Goal: Information Seeking & Learning: Check status

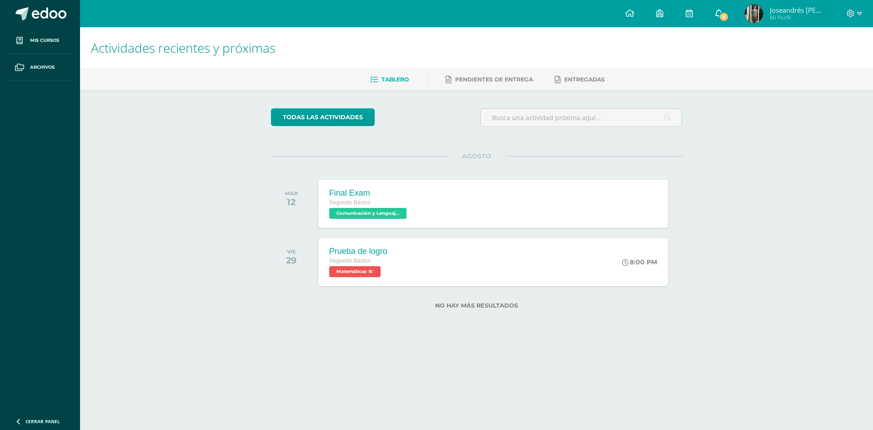
click at [721, 12] on icon at bounding box center [719, 13] width 7 height 8
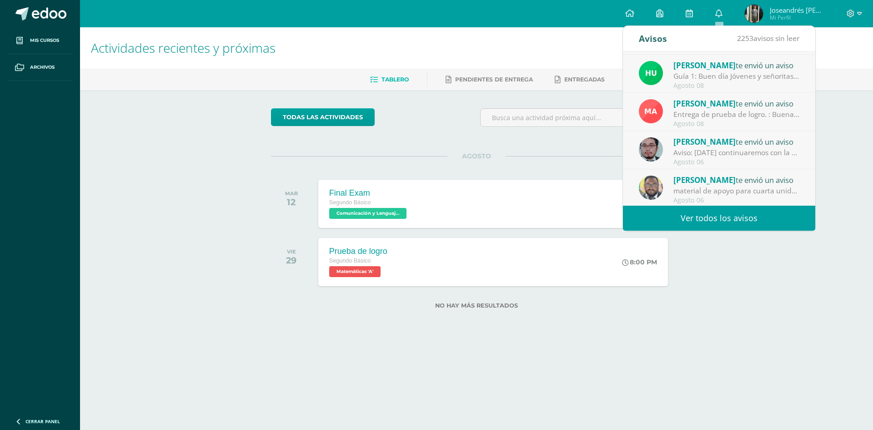
scroll to position [151, 0]
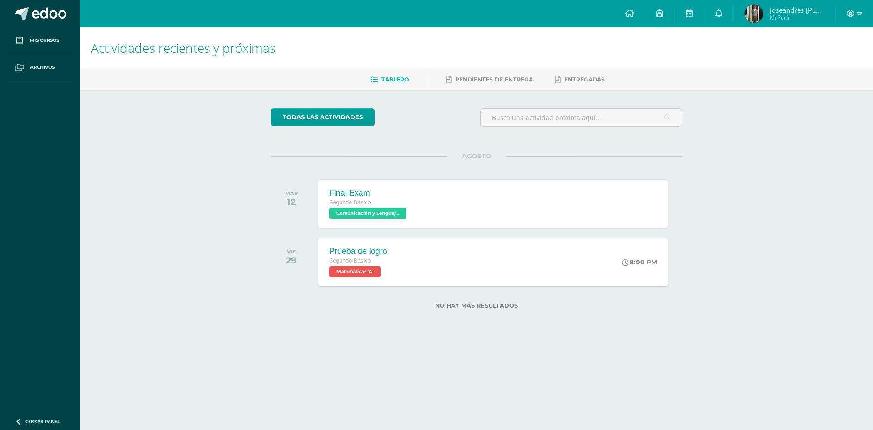
click at [756, 14] on img at bounding box center [754, 14] width 18 height 18
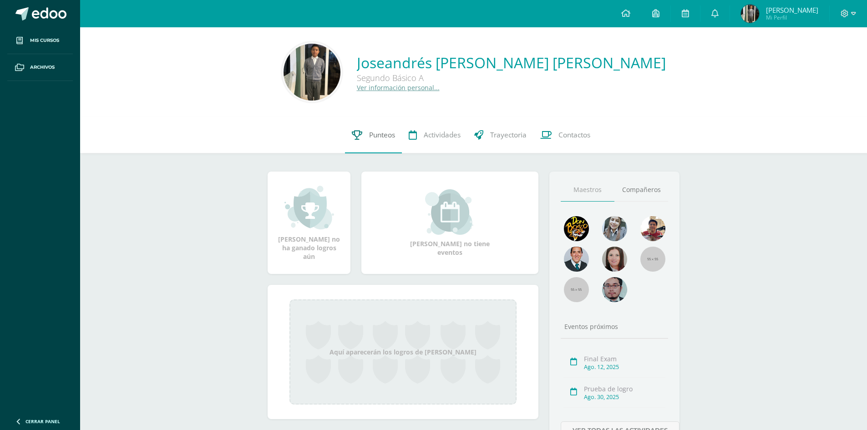
click at [379, 130] on link "Punteos" at bounding box center [373, 135] width 57 height 36
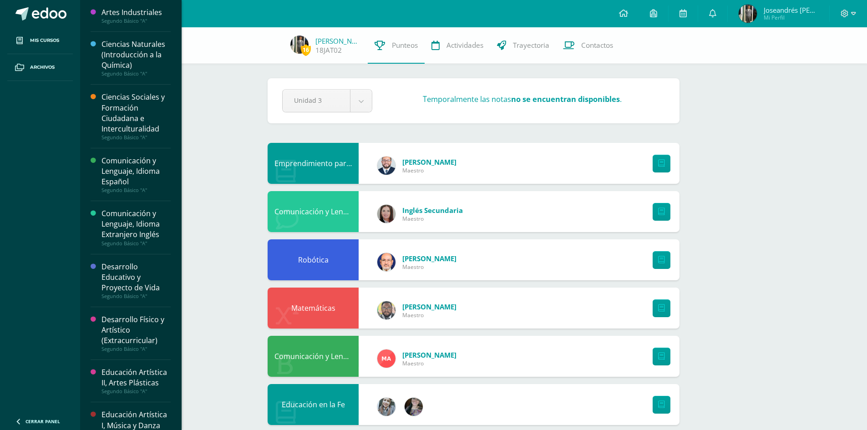
click at [134, 49] on div "Ciencias Naturales (Introducción a la Química)" at bounding box center [135, 54] width 69 height 31
